Goal: Task Accomplishment & Management: Complete application form

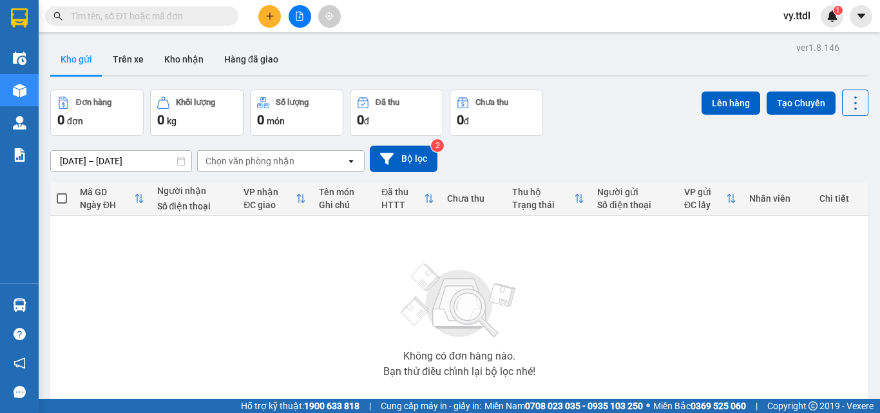
click at [271, 19] on icon "plus" at bounding box center [269, 16] width 9 height 9
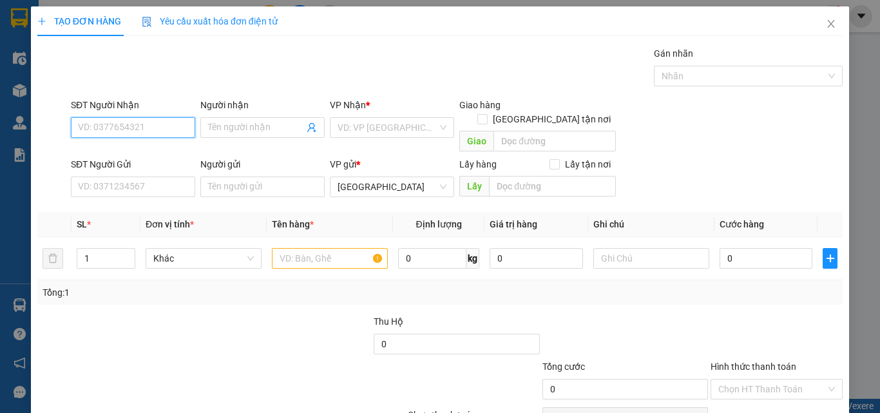
click at [191, 119] on input "SĐT Người Nhận" at bounding box center [133, 127] width 124 height 21
type input "0788036932"
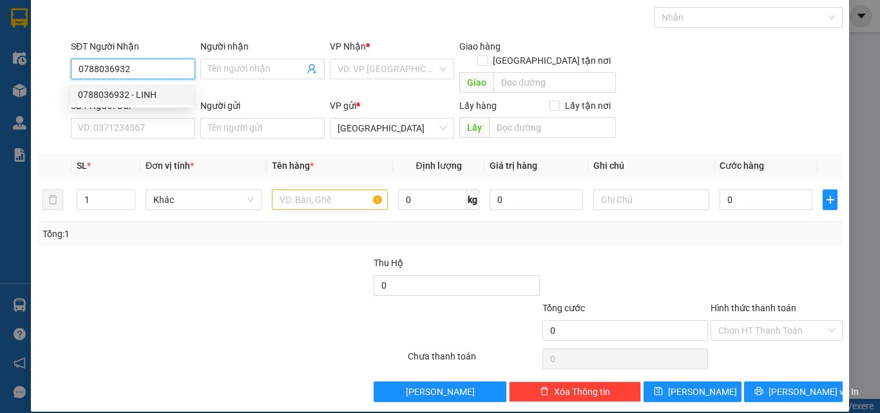
click at [166, 95] on div "0788036932 - LINH" at bounding box center [132, 95] width 108 height 14
type input "LINH"
checkbox input "true"
type input "CHỢ LỆ TRẠCH"
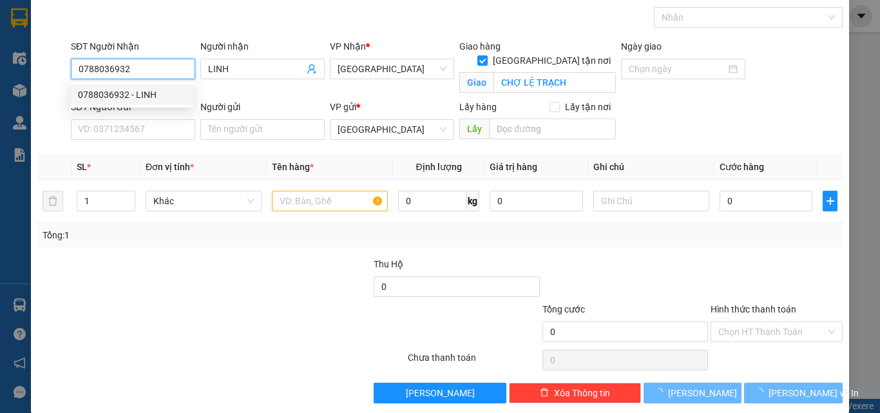
type input "70.000"
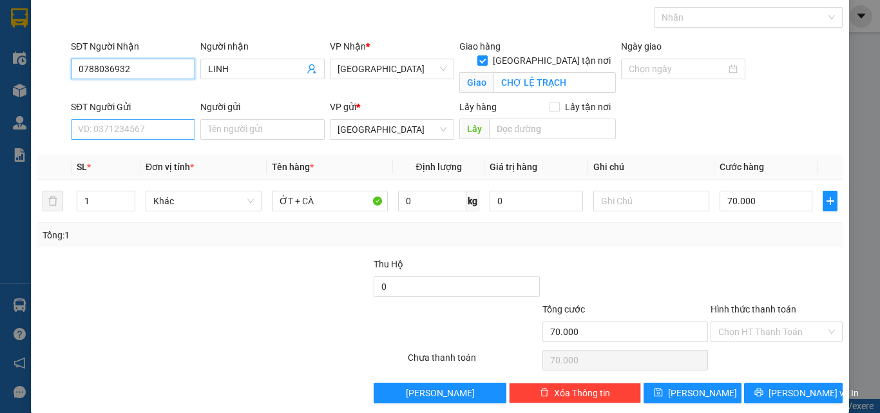
type input "0788036932"
click at [171, 129] on input "SĐT Người Gửi" at bounding box center [133, 129] width 124 height 21
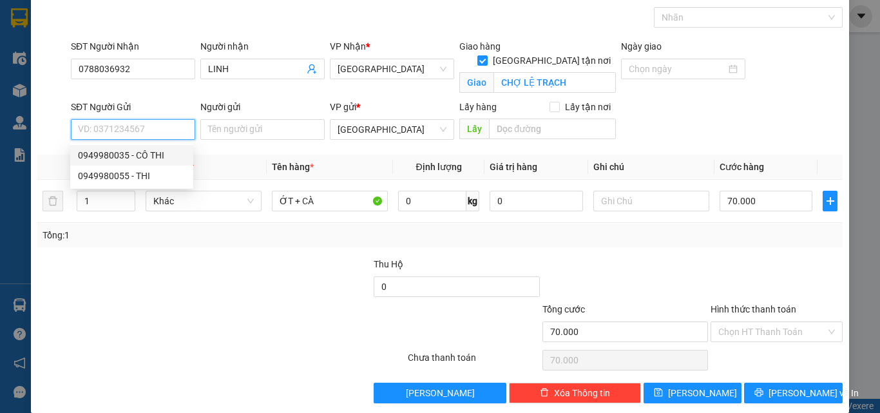
click at [160, 158] on div "0949980035 - CÔ THI" at bounding box center [132, 155] width 108 height 14
type input "0949980035"
type input "CÔ THI"
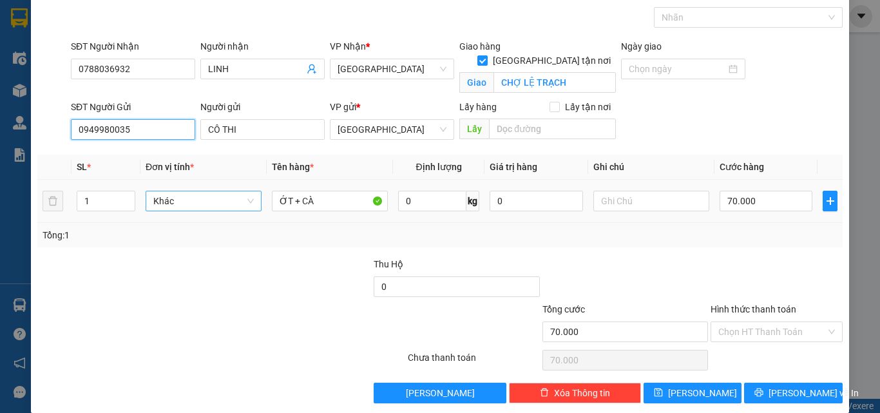
click at [199, 209] on span "Khác" at bounding box center [203, 200] width 101 height 19
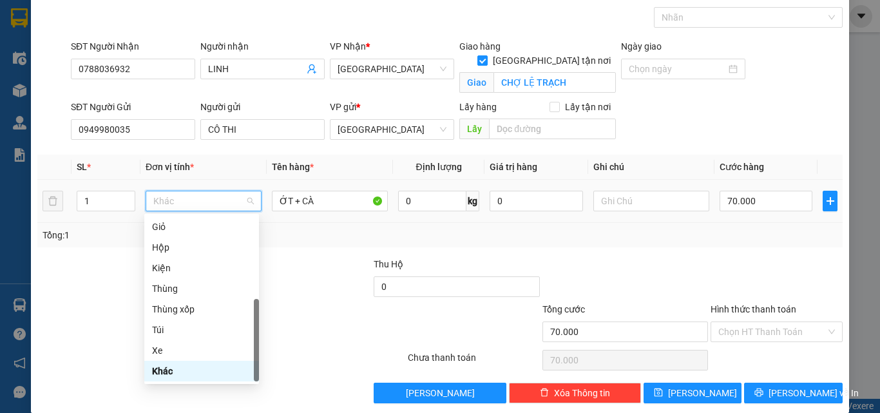
type input "t"
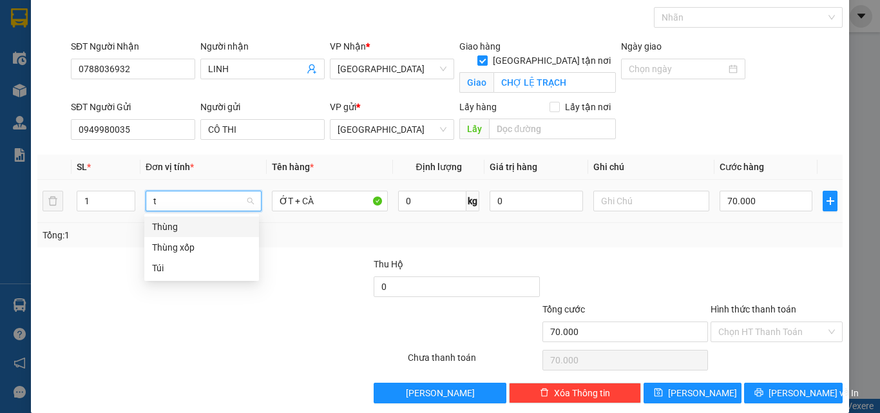
click at [195, 227] on div "Thùng" at bounding box center [201, 227] width 99 height 14
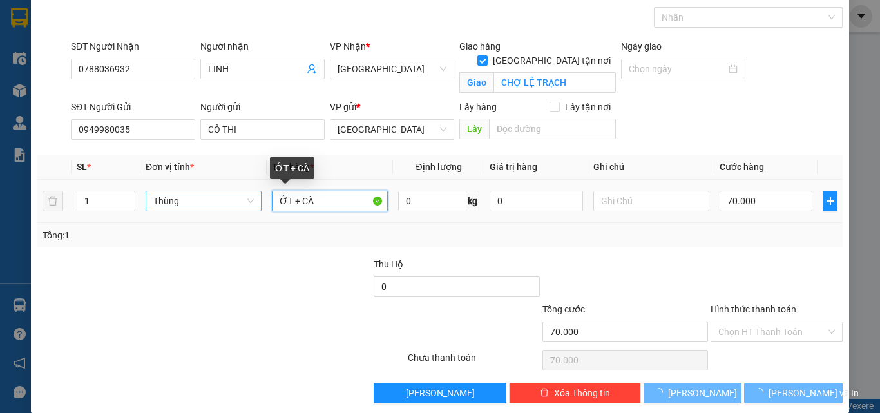
drag, startPoint x: 326, startPoint y: 201, endPoint x: 168, endPoint y: 216, distance: 159.2
click at [168, 216] on tr "1 Thùng ỚT + CÀ 0 kg 0 70.000" at bounding box center [439, 201] width 805 height 43
type input "0"
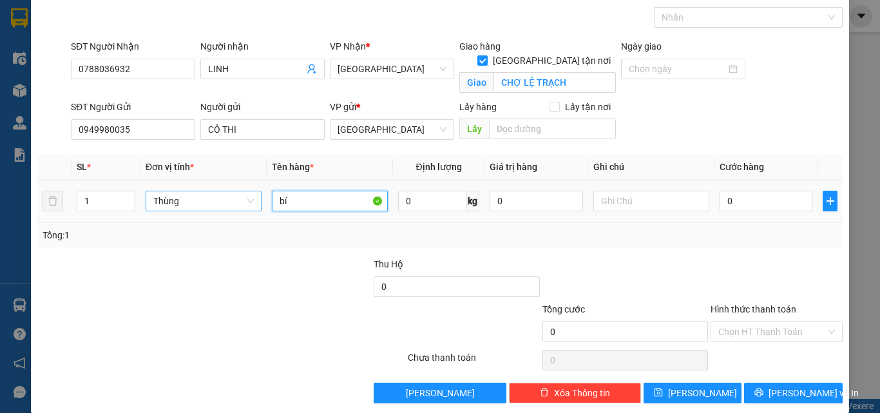
type input "b"
type input "BÍ ĐỎ + SUSU"
click at [437, 197] on input "0" at bounding box center [432, 201] width 68 height 21
type input "23"
click at [780, 200] on input "0" at bounding box center [766, 201] width 93 height 21
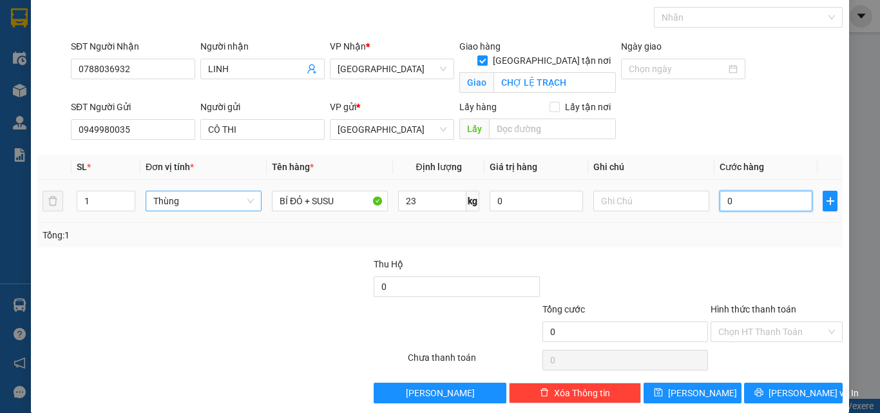
type input "6"
type input "60"
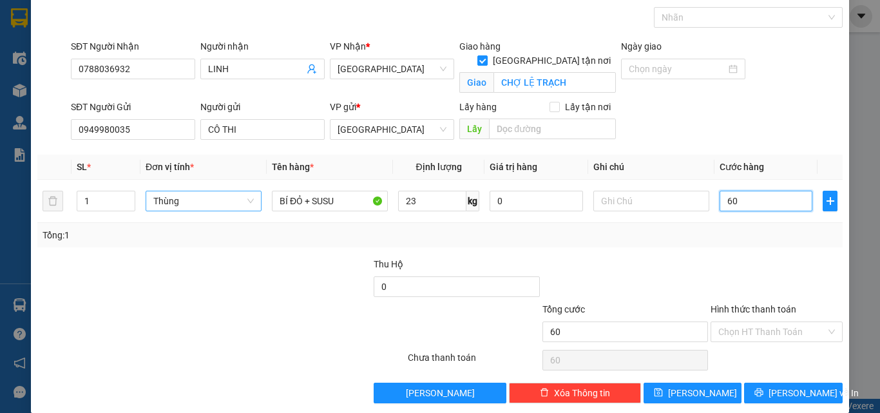
scroll to position [74, 0]
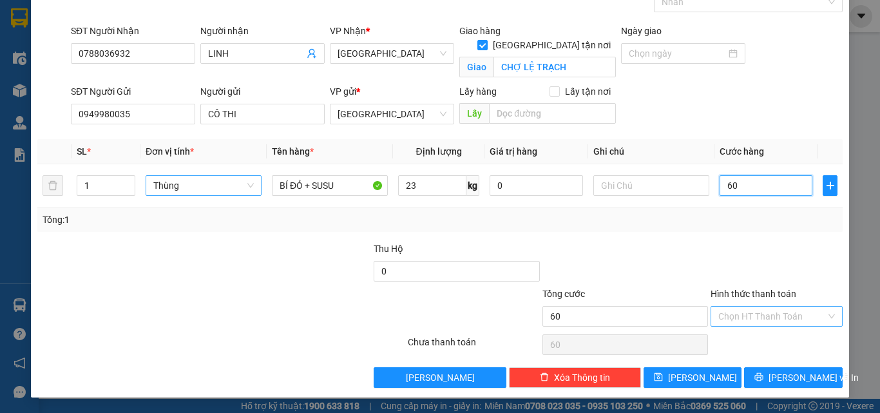
type input "60"
type input "60.000"
click at [763, 314] on input "Hình thức thanh toán" at bounding box center [772, 316] width 108 height 19
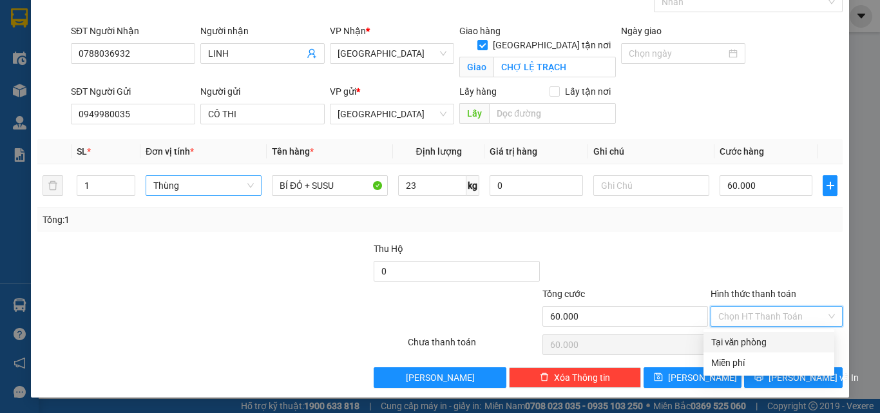
click at [763, 341] on div "Tại văn phòng" at bounding box center [768, 342] width 115 height 14
type input "0"
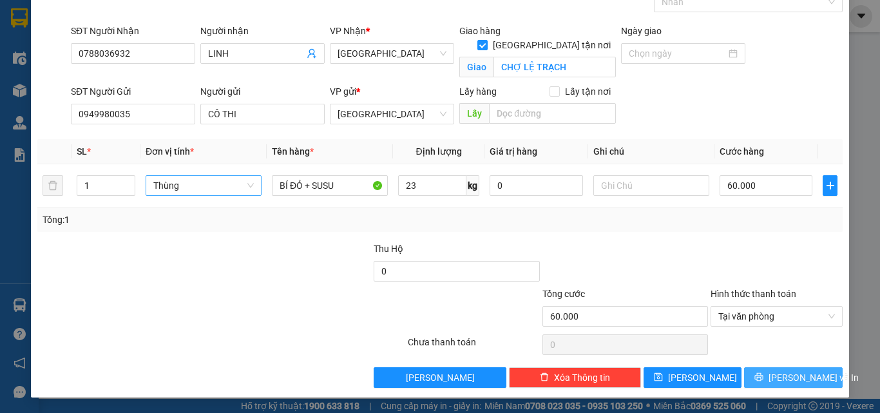
click at [780, 378] on span "[PERSON_NAME] và In" at bounding box center [814, 377] width 90 height 14
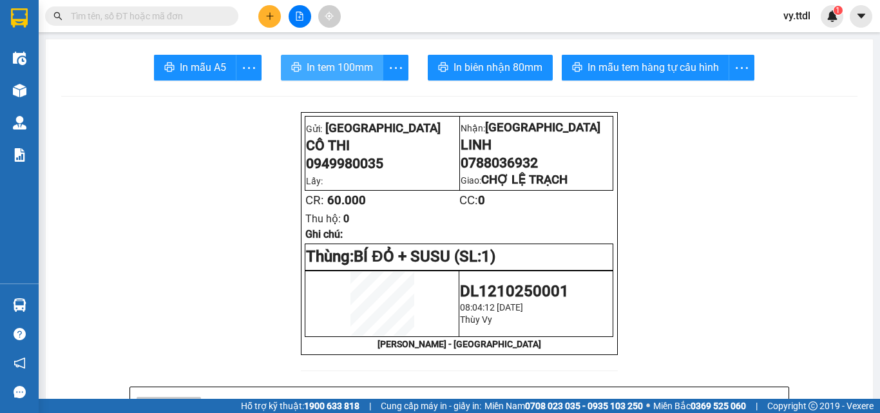
click at [323, 61] on span "In tem 100mm" at bounding box center [340, 67] width 66 height 16
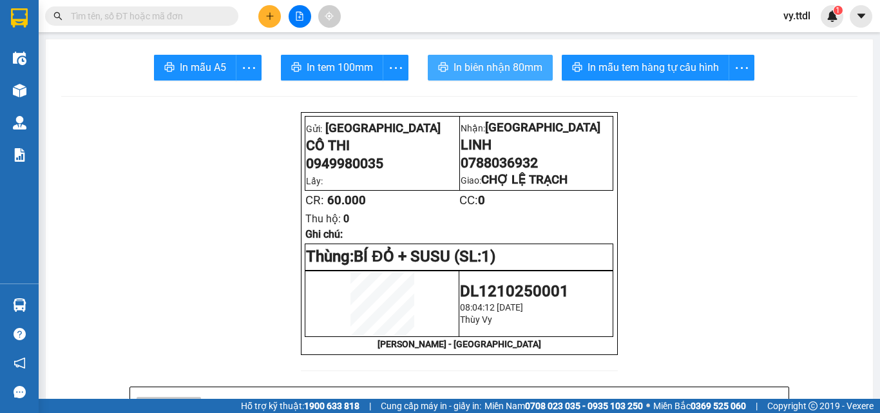
click at [508, 64] on span "In biên nhận 80mm" at bounding box center [498, 67] width 89 height 16
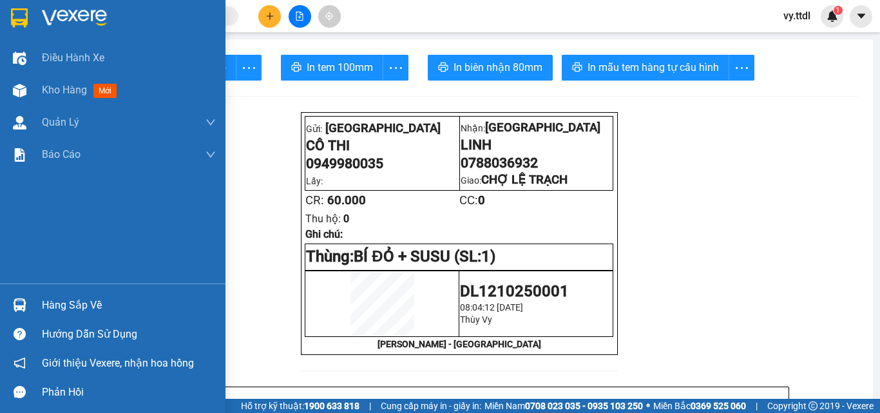
click at [20, 24] on img at bounding box center [19, 17] width 17 height 19
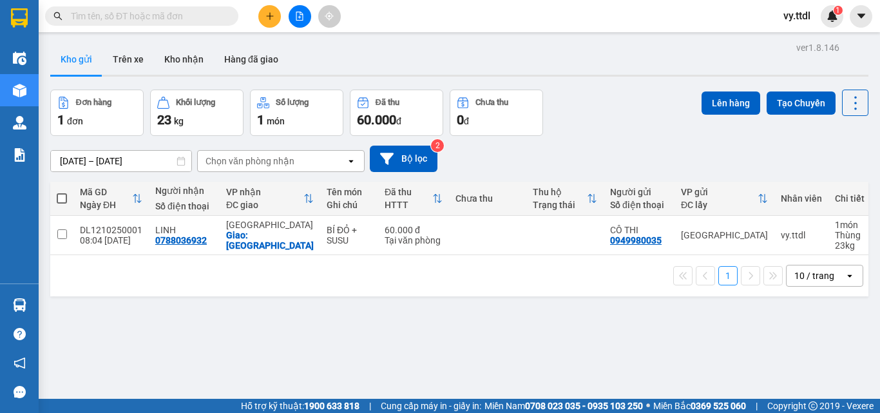
click at [354, 278] on div "1 10 / trang open" at bounding box center [459, 276] width 808 height 22
click at [299, 19] on icon "file-add" at bounding box center [299, 16] width 9 height 9
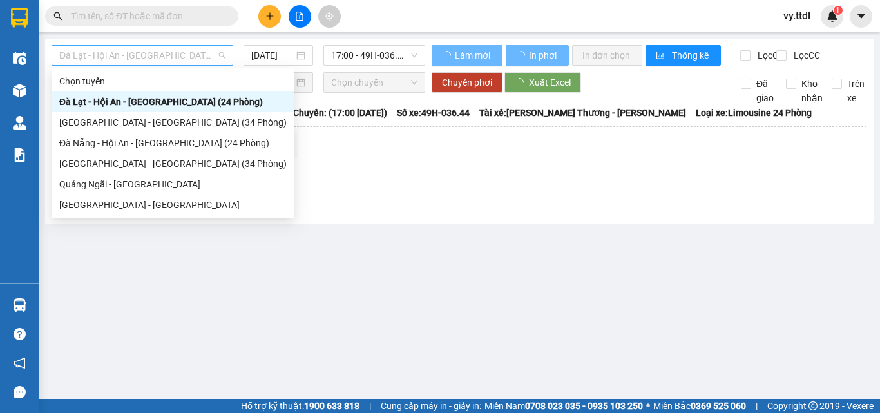
click at [177, 61] on span "Đà Lạt - Hội An - [GEOGRAPHIC_DATA] (24 Phòng)" at bounding box center [142, 55] width 166 height 19
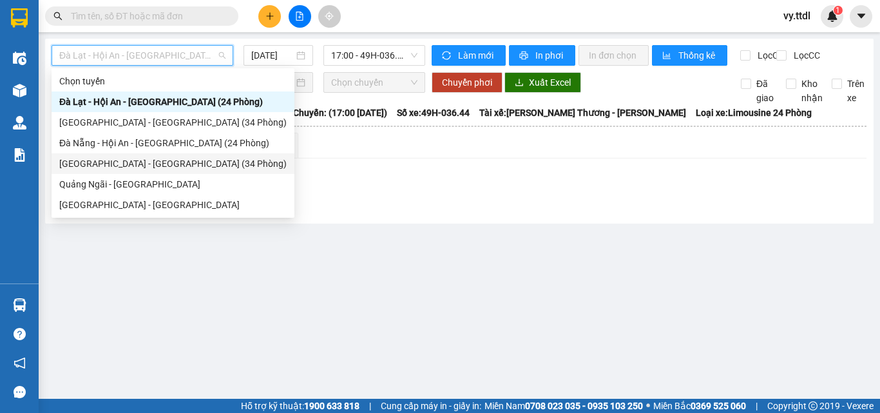
click at [149, 158] on div "[GEOGRAPHIC_DATA] - [GEOGRAPHIC_DATA] (34 Phòng)" at bounding box center [172, 164] width 227 height 14
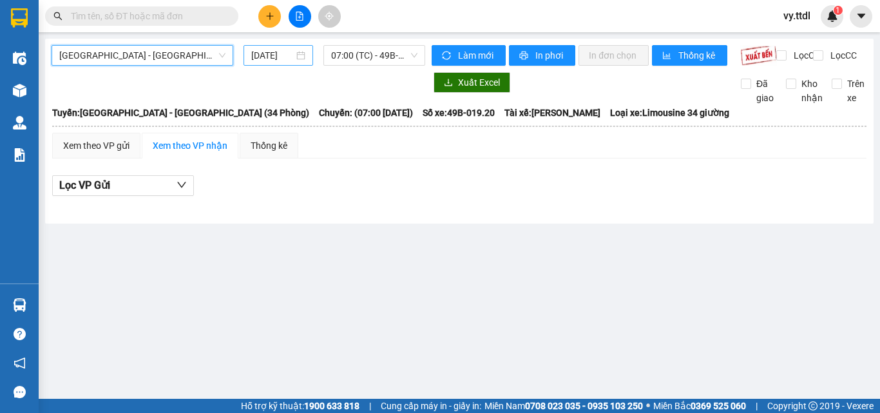
click at [279, 53] on input "[DATE]" at bounding box center [272, 55] width 43 height 14
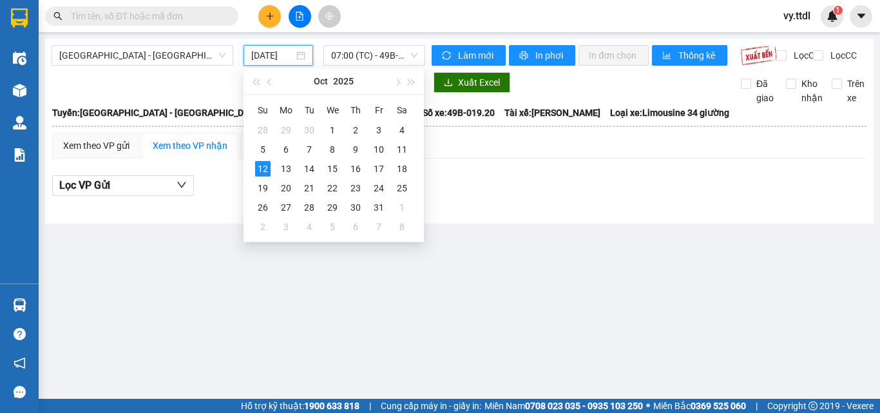
type input "[DATE]"
click at [562, 158] on div "Xem theo VP gửi Xem theo VP nhận Thống kê" at bounding box center [459, 146] width 814 height 26
click at [274, 61] on input "[DATE]" at bounding box center [272, 55] width 43 height 14
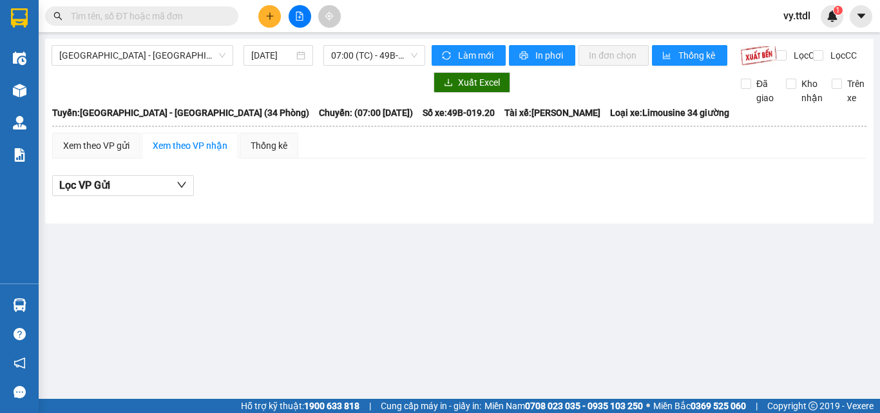
click at [562, 210] on div "Lọc VP Gửi" at bounding box center [459, 189] width 814 height 41
click at [378, 50] on span "07:00 (TC) - 49B-019.20" at bounding box center [374, 55] width 86 height 19
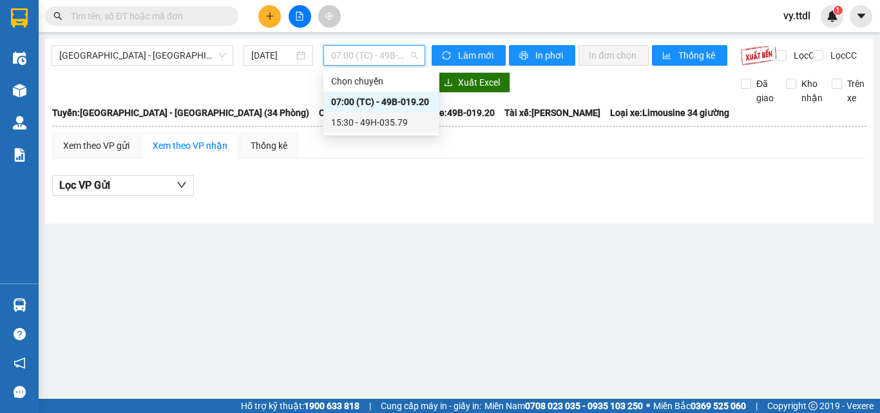
click at [413, 122] on div "15:30 - 49H-035.79" at bounding box center [381, 122] width 101 height 14
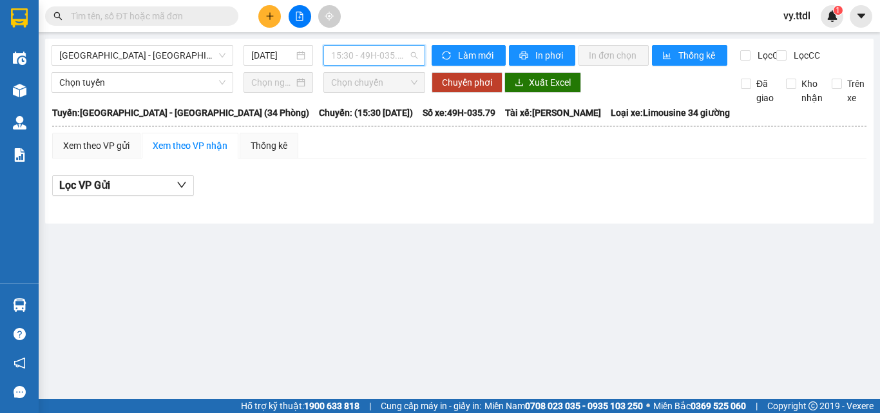
click at [394, 56] on span "15:30 - 49H-035.79" at bounding box center [374, 55] width 86 height 19
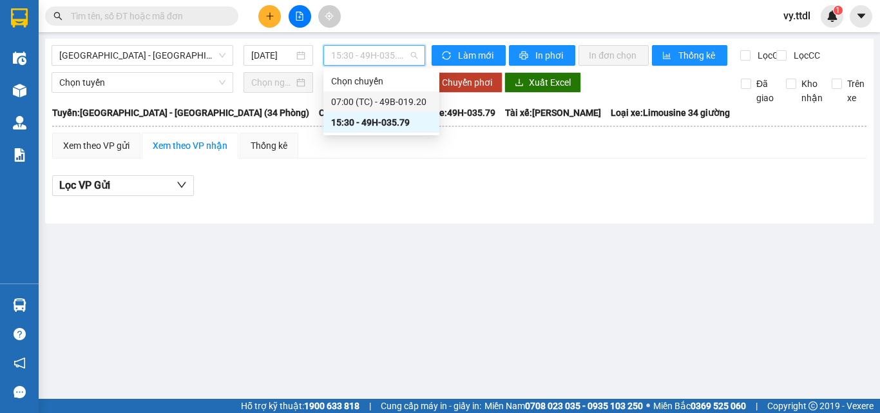
click at [411, 103] on div "07:00 (TC) - 49B-019.20" at bounding box center [381, 102] width 101 height 14
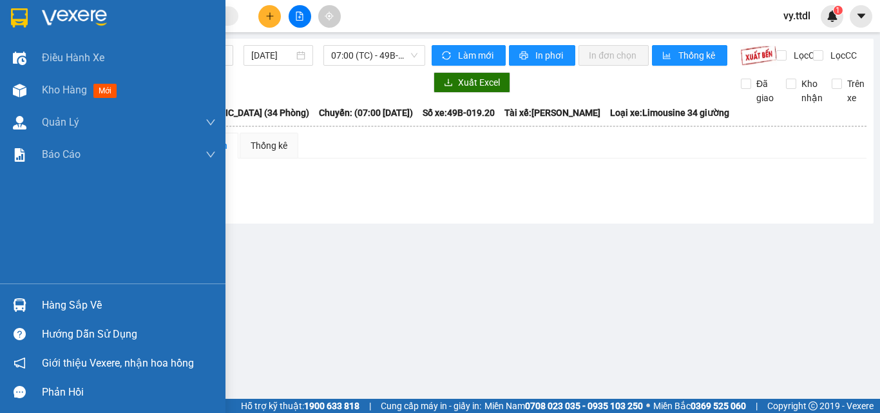
click at [26, 6] on div at bounding box center [19, 17] width 23 height 23
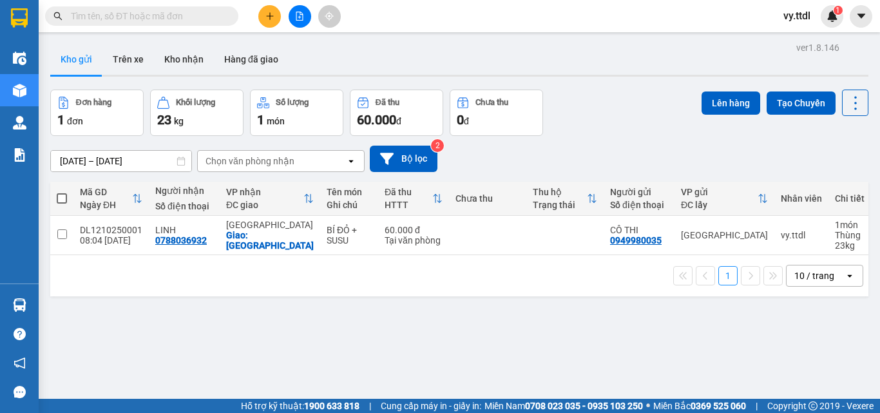
drag, startPoint x: 379, startPoint y: 369, endPoint x: 241, endPoint y: 46, distance: 350.6
click at [379, 359] on div "ver 1.8.146 Kho gửi Trên xe Kho nhận Hàng đã giao Đơn hàng 1 đơn Khối lượng 23 …" at bounding box center [459, 245] width 829 height 413
drag, startPoint x: 187, startPoint y: 22, endPoint x: 198, endPoint y: 15, distance: 13.0
click at [188, 21] on input "text" at bounding box center [147, 16] width 152 height 14
click at [205, 5] on div "Kết quả tìm kiếm ( 0 ) Bộ lọc No Data" at bounding box center [125, 16] width 251 height 23
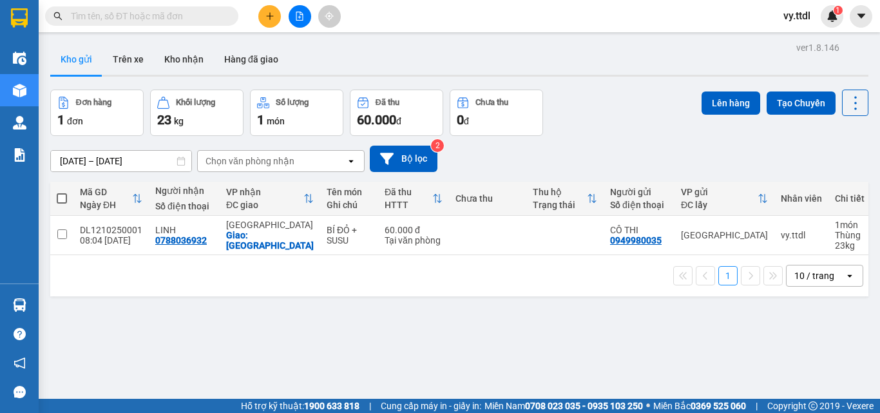
click at [198, 19] on input "text" at bounding box center [147, 16] width 152 height 14
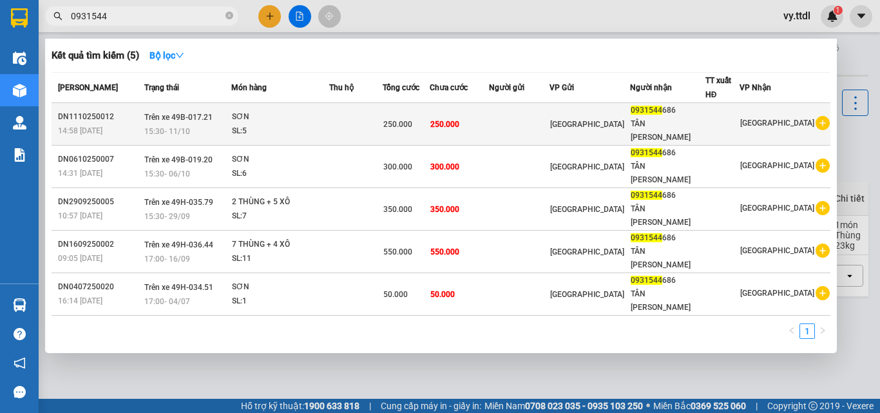
type input "0931544"
click at [383, 119] on td at bounding box center [355, 124] width 53 height 43
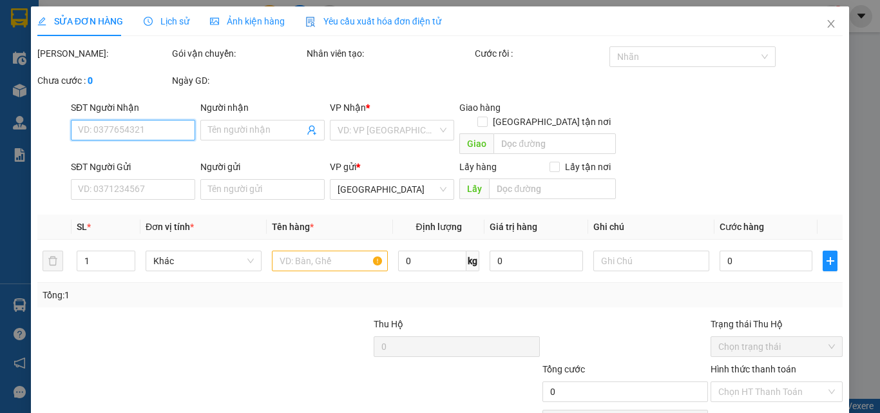
type input "0931544686"
type input "TÂN [PERSON_NAME]"
type input "250.000"
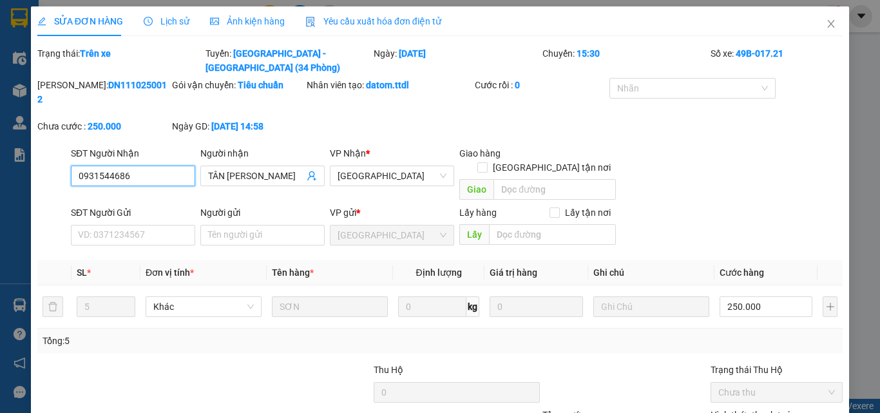
scroll to position [79, 0]
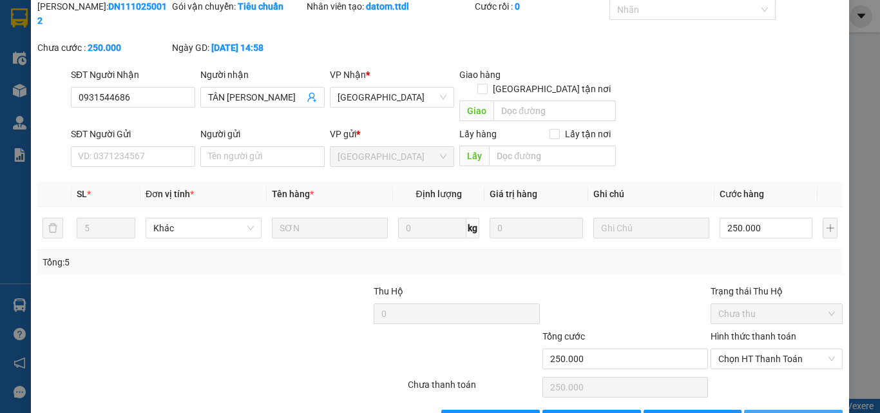
click at [763, 412] on icon "printer" at bounding box center [758, 419] width 9 height 9
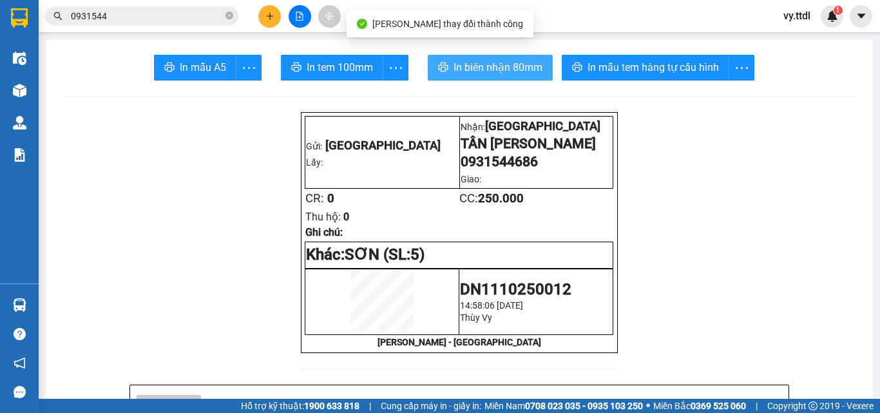
click at [496, 60] on span "In biên nhận 80mm" at bounding box center [498, 67] width 89 height 16
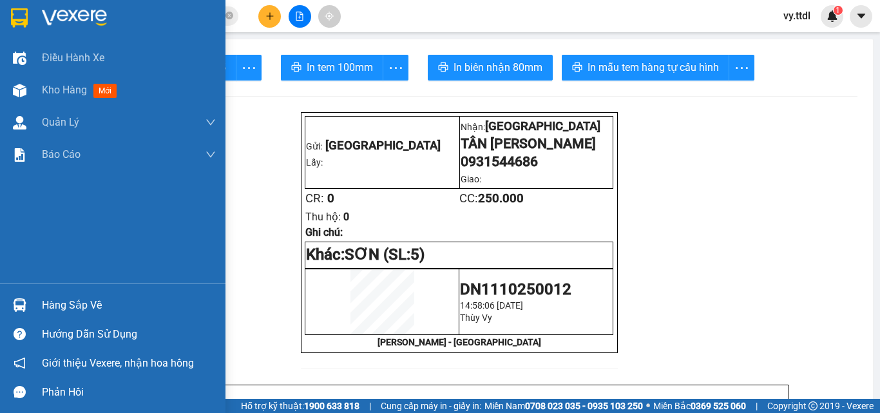
click at [36, 8] on div at bounding box center [112, 21] width 225 height 42
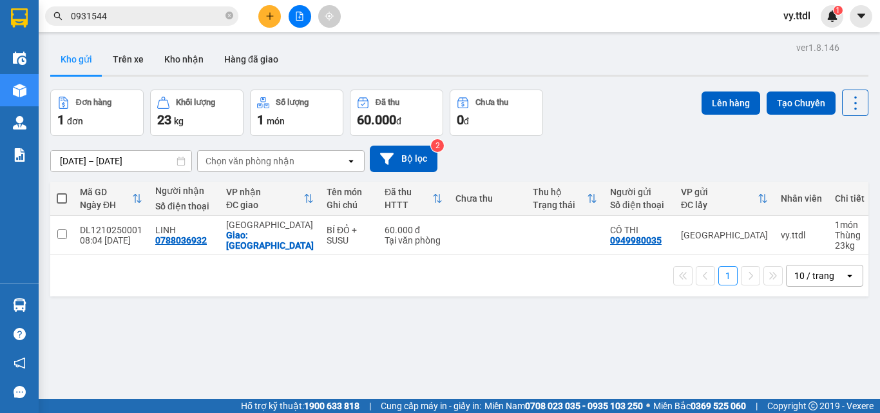
click at [390, 296] on div "1 10 / trang open" at bounding box center [459, 275] width 818 height 41
click at [274, 19] on button at bounding box center [269, 16] width 23 height 23
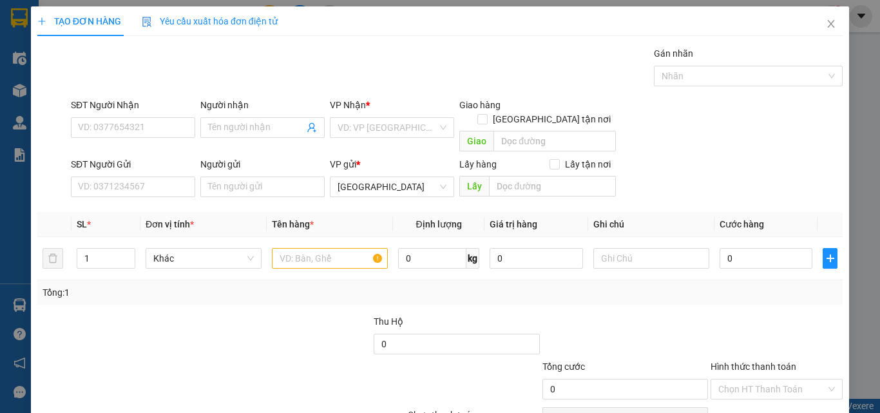
click at [255, 74] on div "Gói vận chuyển * Tiêu chuẩn Gán nhãn Nhãn" at bounding box center [456, 68] width 777 height 45
click at [171, 124] on input "SĐT Người Nhận" at bounding box center [133, 127] width 124 height 21
drag, startPoint x: 165, startPoint y: 126, endPoint x: 175, endPoint y: 126, distance: 9.7
click at [164, 126] on input "SĐT Người Nhận" at bounding box center [133, 127] width 124 height 21
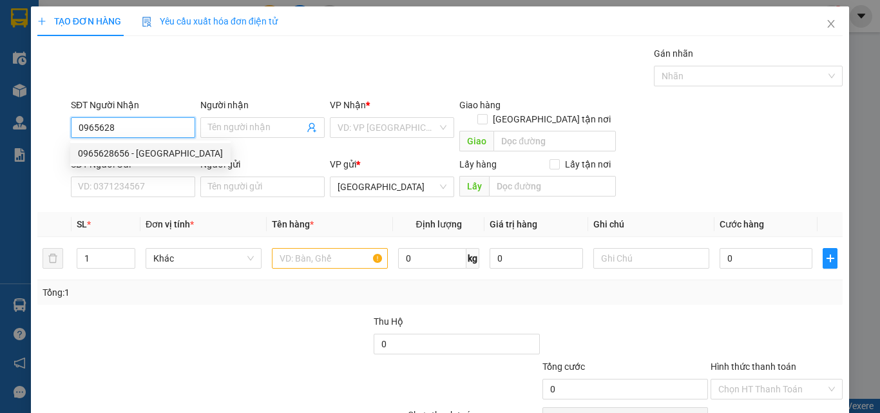
click at [166, 153] on div "0965628656 - [GEOGRAPHIC_DATA]" at bounding box center [150, 153] width 145 height 14
type input "0965628656"
type input "HÀ"
type input "160.000"
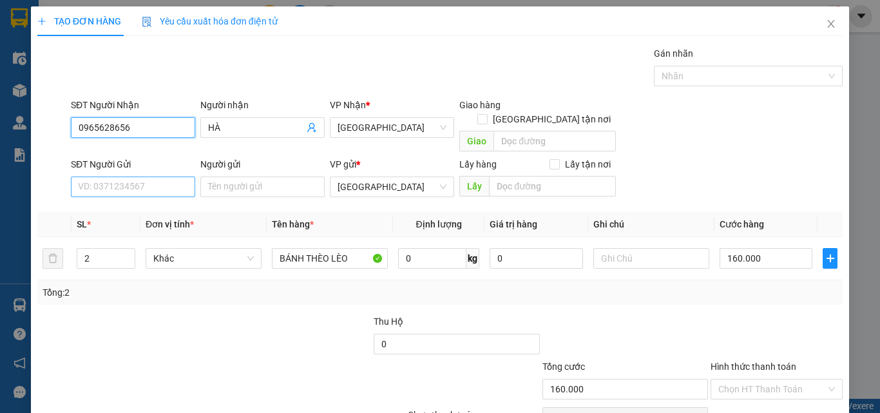
type input "0965628656"
click at [162, 177] on input "SĐT Người Gửi" at bounding box center [133, 187] width 124 height 21
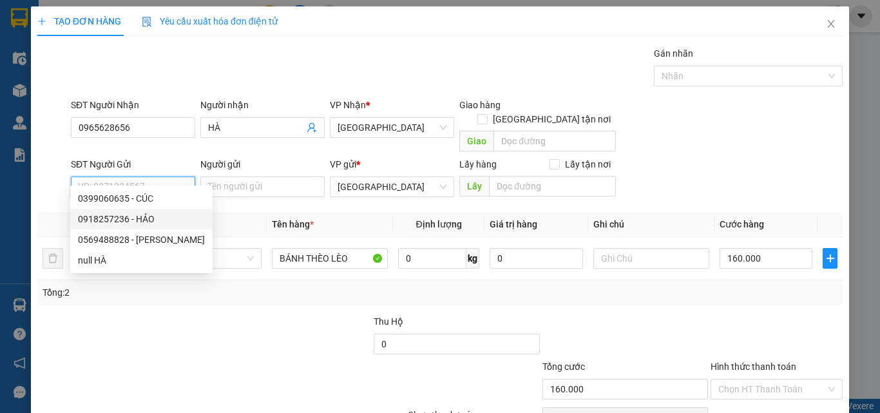
click at [153, 221] on div "0918257236 - HẢO" at bounding box center [141, 219] width 127 height 14
type input "0918257236"
type input "HẢO"
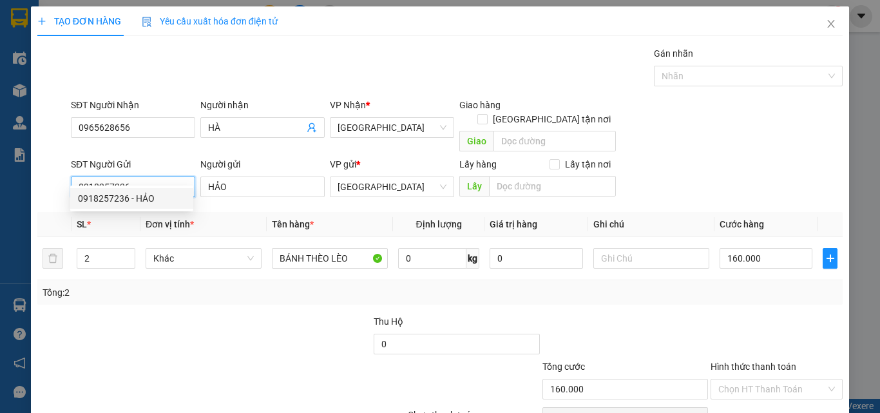
type input "80.000"
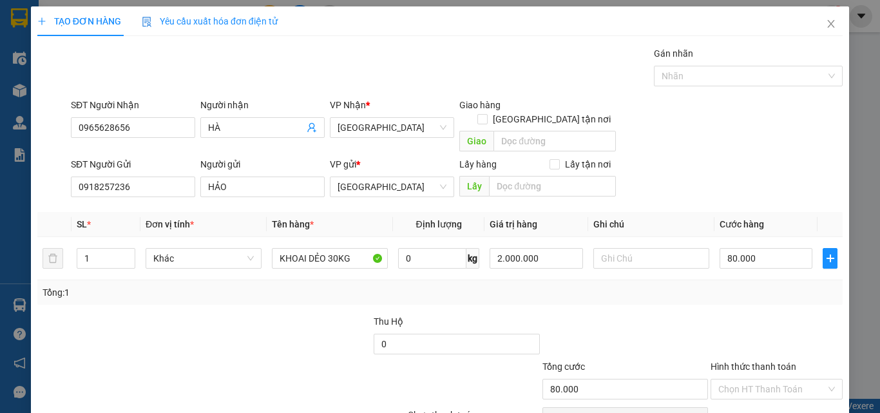
click at [235, 285] on div "Tổng: 1" at bounding box center [192, 292] width 298 height 14
click at [224, 250] on span "Khác" at bounding box center [203, 258] width 101 height 19
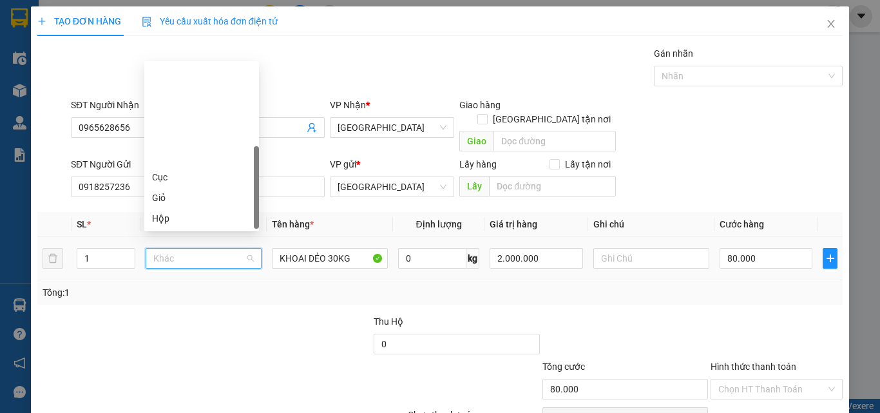
scroll to position [124, 0]
type input "T"
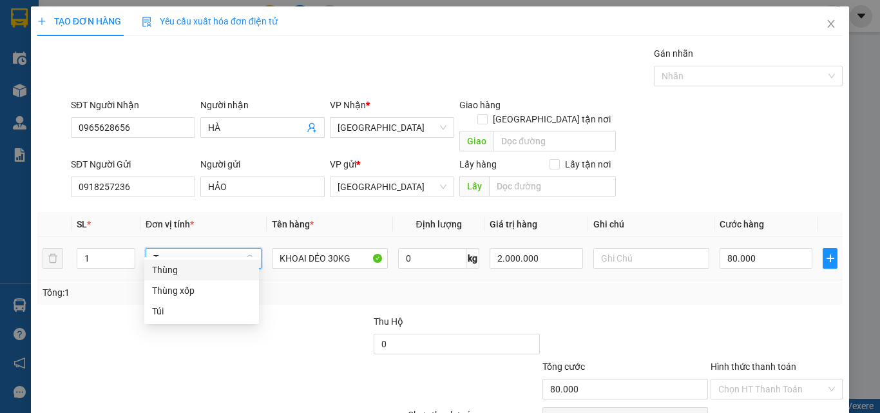
click at [220, 263] on div "Thùng" at bounding box center [201, 270] width 99 height 14
click at [641, 314] on div at bounding box center [625, 336] width 168 height 45
type input "0"
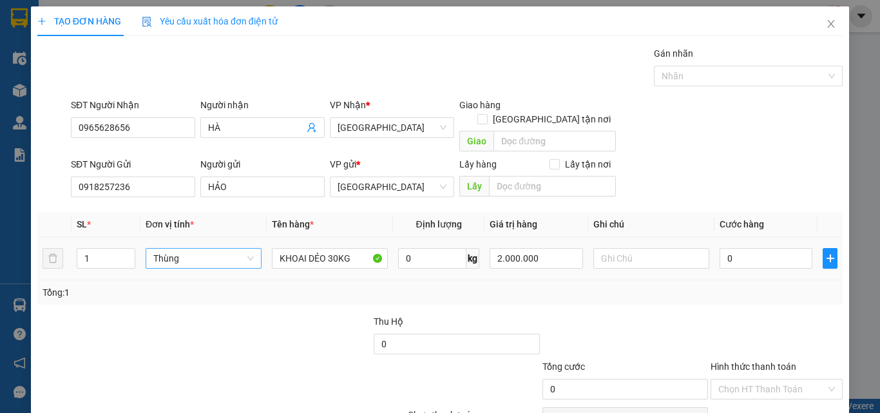
scroll to position [59, 0]
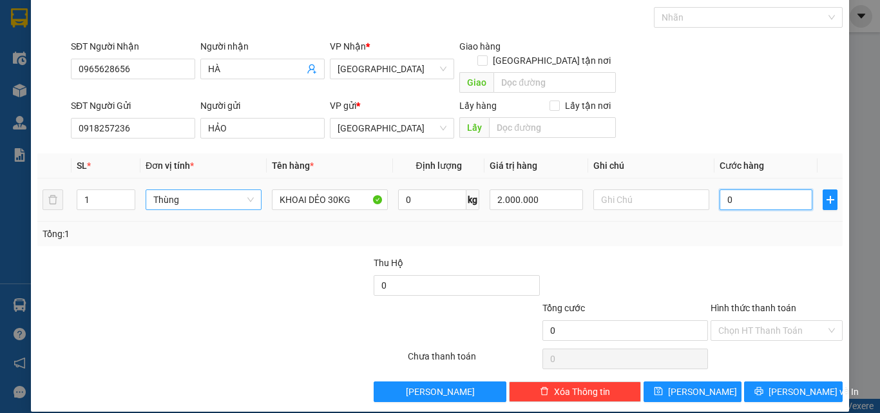
click at [783, 189] on input "0" at bounding box center [766, 199] width 93 height 21
type input "8"
type input "80"
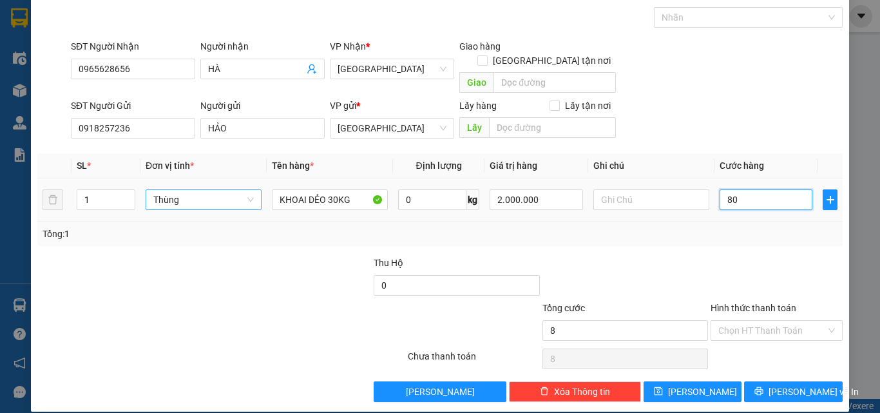
type input "80"
type input "80.000"
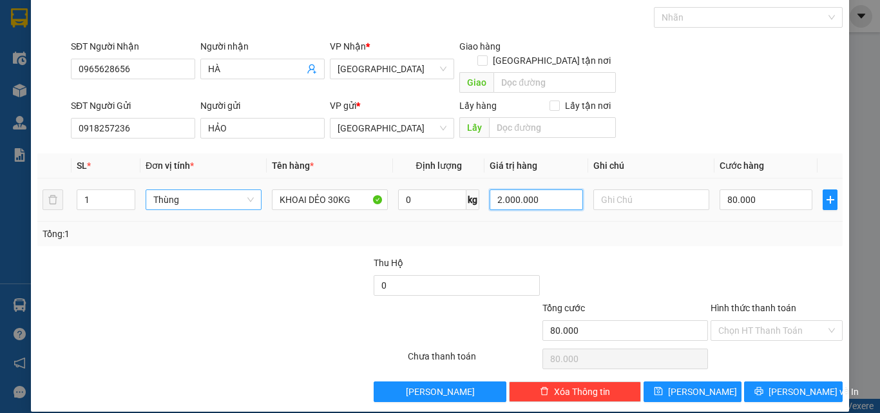
click at [508, 189] on input "2.000.000" at bounding box center [536, 199] width 93 height 21
click at [505, 190] on input "2.000.000" at bounding box center [536, 199] width 93 height 21
type input "2.700.000"
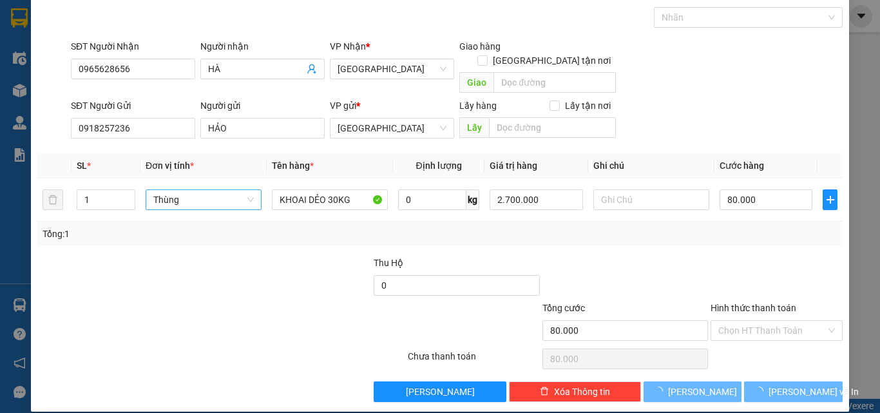
click at [608, 222] on div "Tổng: 1" at bounding box center [439, 234] width 805 height 24
type input "0"
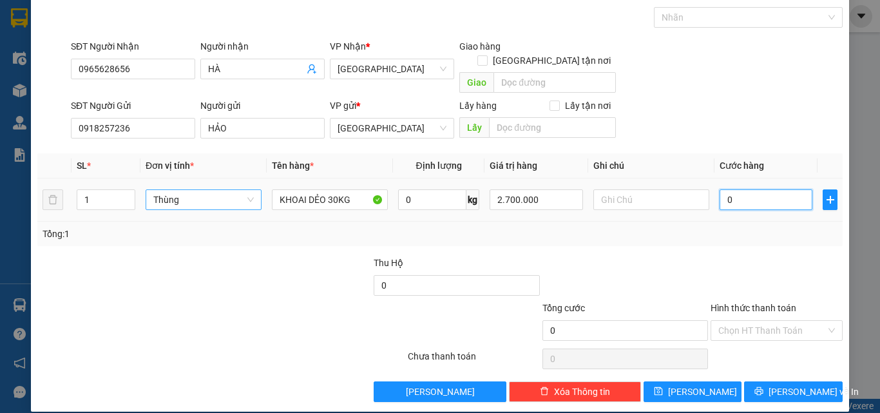
click at [748, 189] on input "0" at bounding box center [766, 199] width 93 height 21
type input "8"
type input "80"
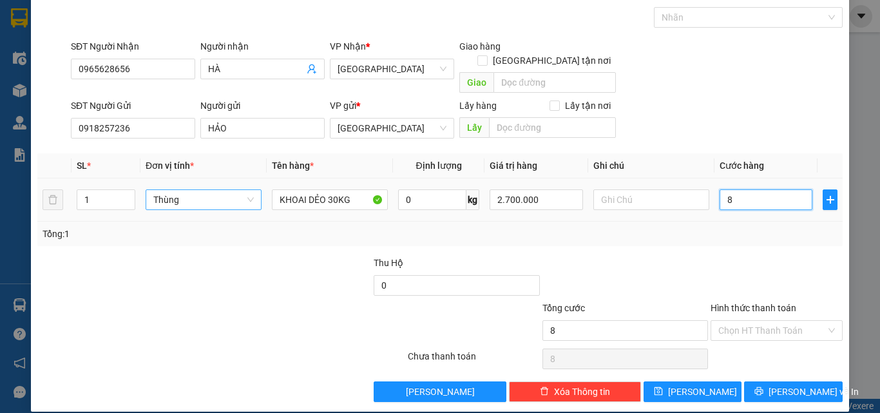
type input "80"
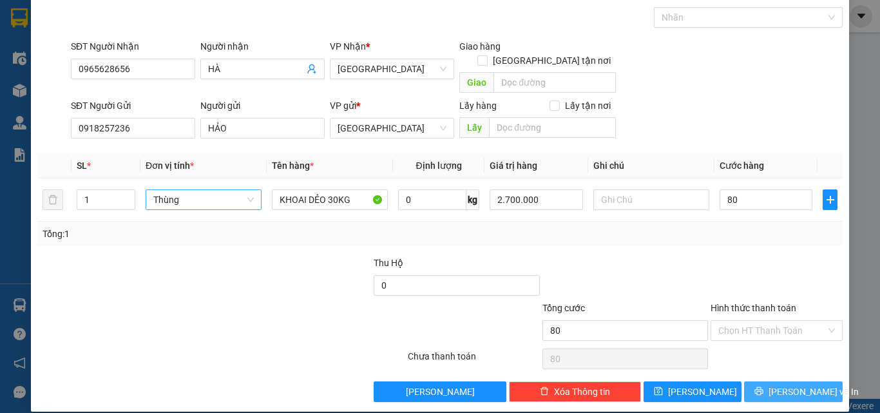
type input "80.000"
click at [799, 385] on span "[PERSON_NAME] và In" at bounding box center [814, 392] width 90 height 14
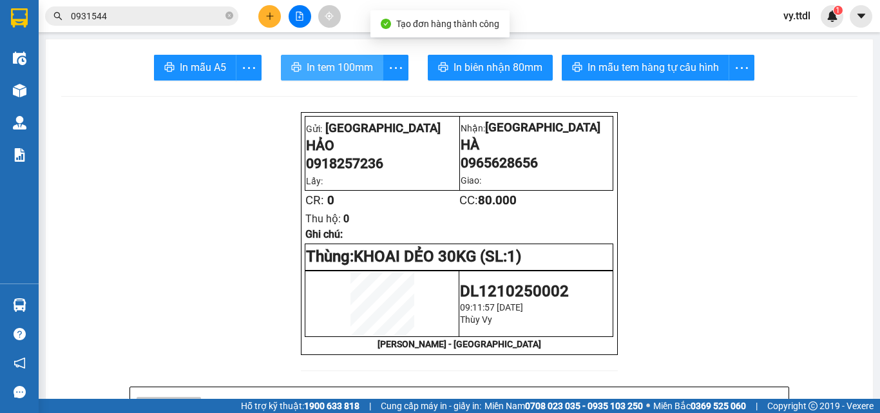
click at [334, 79] on button "In tem 100mm" at bounding box center [332, 68] width 102 height 26
click at [334, 75] on span "In tem 100mm" at bounding box center [340, 67] width 66 height 16
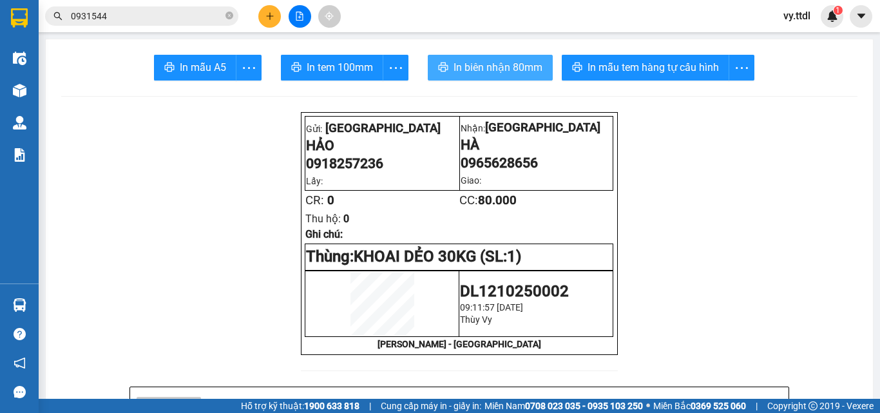
click at [488, 61] on span "In biên nhận 80mm" at bounding box center [498, 67] width 89 height 16
